Goal: Task Accomplishment & Management: Complete application form

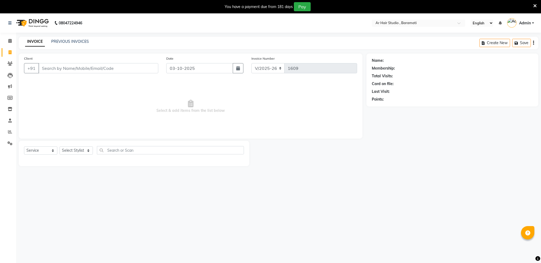
select select "672"
select select "service"
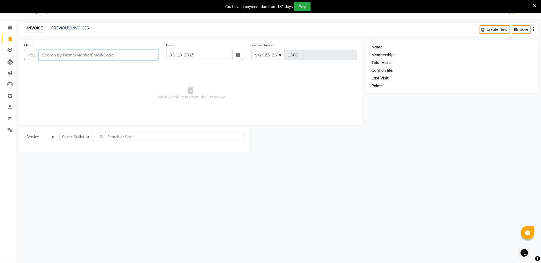
click at [48, 54] on input "Client" at bounding box center [98, 55] width 120 height 10
type input "[PERSON_NAME]"
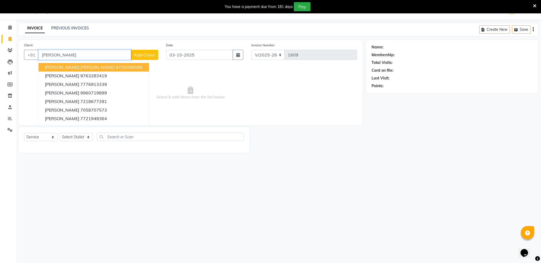
click at [69, 56] on input "[PERSON_NAME]" at bounding box center [84, 55] width 93 height 10
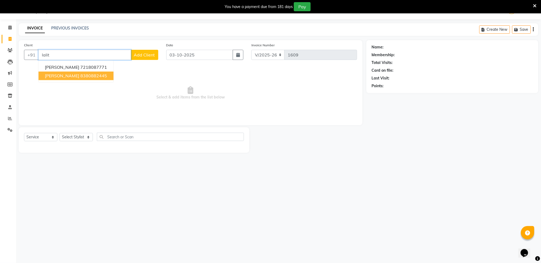
click at [80, 78] on ngb-highlight "8380882445" at bounding box center [93, 75] width 27 height 5
type input "8380882445"
click at [64, 78] on span "Select & add items from the list below" at bounding box center [190, 92] width 333 height 53
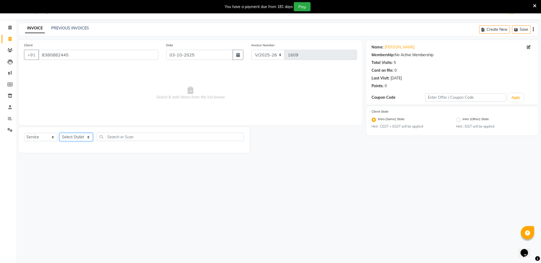
click at [81, 138] on select "Select Stylist Akshay shree [PERSON_NAME]" at bounding box center [76, 137] width 33 height 8
select select "79676"
click at [60, 133] on select "Select Stylist Akshay shree [PERSON_NAME]" at bounding box center [76, 137] width 33 height 8
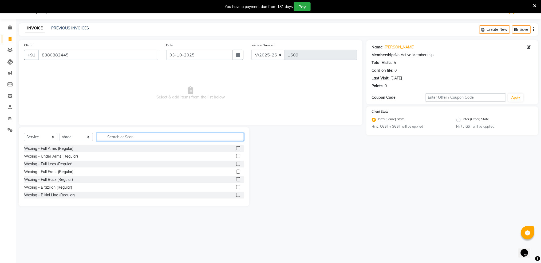
click at [129, 138] on input "text" at bounding box center [170, 136] width 147 height 8
type input "hair cut"
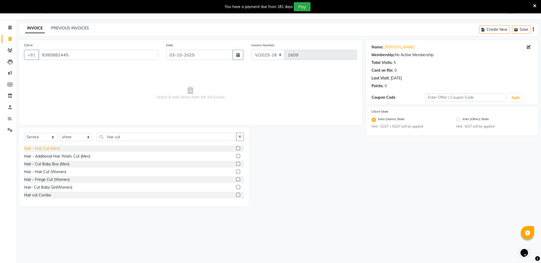
click at [48, 147] on div "Hair - Hair Cut (Men)" at bounding box center [42, 149] width 36 height 6
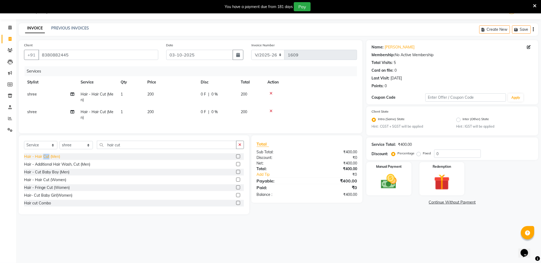
checkbox input "false"
click at [271, 94] on icon at bounding box center [271, 93] width 3 height 4
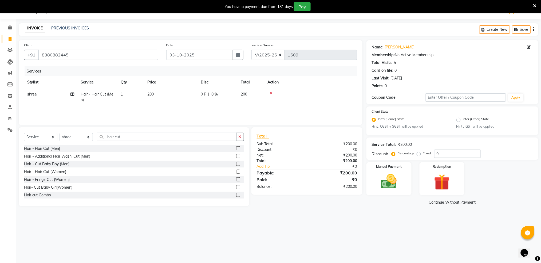
click at [153, 93] on span "200" at bounding box center [150, 94] width 6 height 5
select select "79676"
click at [176, 92] on td "200" at bounding box center [195, 98] width 53 height 20
select select "79676"
click at [176, 92] on input "200" at bounding box center [196, 95] width 47 height 8
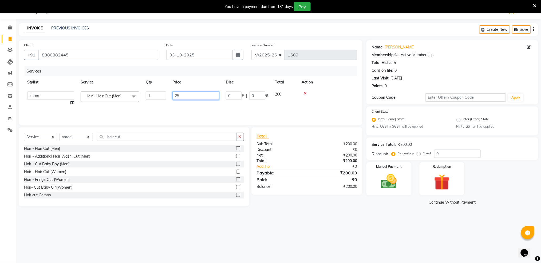
type input "250"
click at [386, 179] on img at bounding box center [389, 181] width 27 height 19
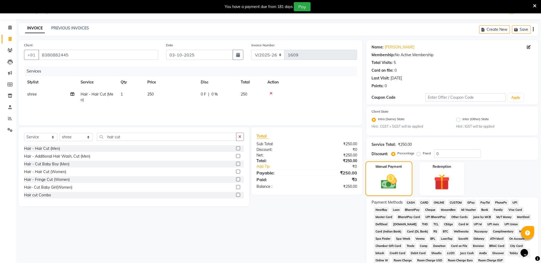
click at [386, 179] on img at bounding box center [389, 182] width 26 height 18
click at [440, 203] on span "ONLINE" at bounding box center [440, 202] width 14 height 6
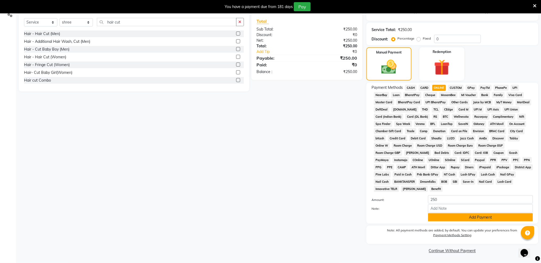
click at [456, 218] on button "Add Payment" at bounding box center [480, 217] width 105 height 8
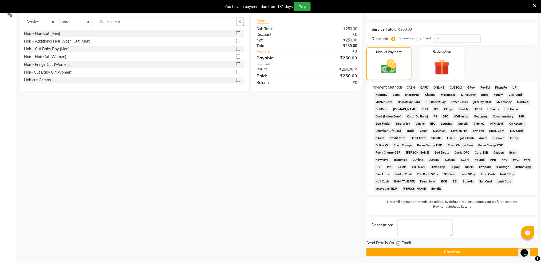
click at [398, 244] on label at bounding box center [399, 243] width 4 height 4
click at [398, 244] on input "checkbox" at bounding box center [398, 243] width 3 height 3
checkbox input "false"
click at [427, 254] on button "Checkout" at bounding box center [453, 252] width 172 height 8
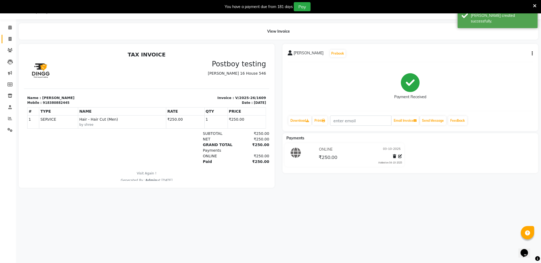
click at [7, 35] on link "Invoice" at bounding box center [8, 39] width 13 height 9
select select "672"
select select "service"
